Goal: Navigation & Orientation: Find specific page/section

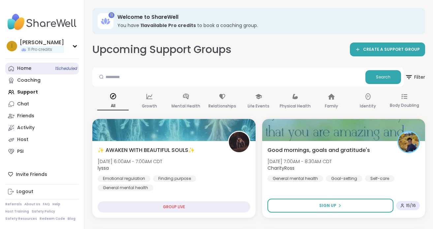
click at [51, 70] on link "Home 1 Scheduled" at bounding box center [41, 69] width 73 height 12
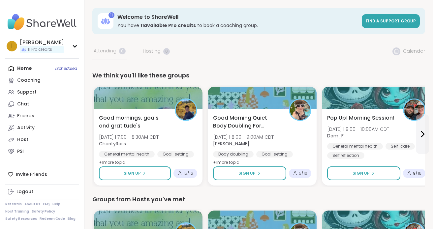
click at [57, 67] on div "Home 1 Scheduled Coaching Support Chat Friends Activity Host PSI" at bounding box center [41, 110] width 73 height 95
click at [27, 95] on div "Support" at bounding box center [26, 92] width 19 height 7
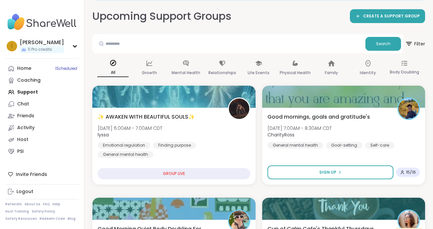
scroll to position [34, 0]
